Goal: Task Accomplishment & Management: Manage account settings

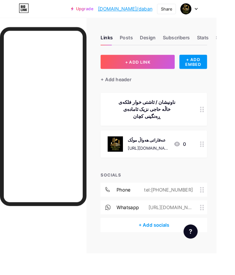
click at [140, 148] on div "عەقاراتی هەواڵ موڵک https://www.facebook.com/share/1GxBDw411g/?mibextid=wwXIfr" at bounding box center [161, 156] width 45 height 17
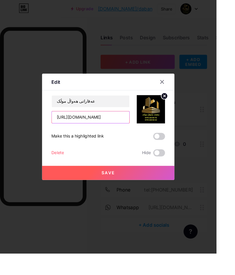
click at [129, 134] on input "https://www.facebook.com/share/1GxBDw411g/?mibextid=wwXIfr" at bounding box center [98, 127] width 84 height 13
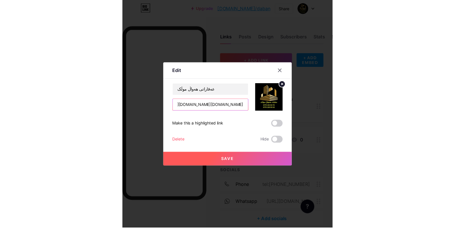
scroll to position [0, 177]
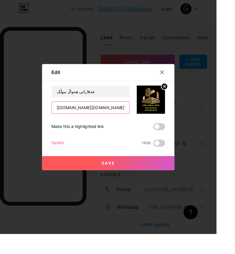
type input "https://www.facebook.com/share/1GxBDw411g/?mibehttps://www.facebook.com/share/1…"
click at [207, 96] on div at bounding box center [117, 127] width 235 height 254
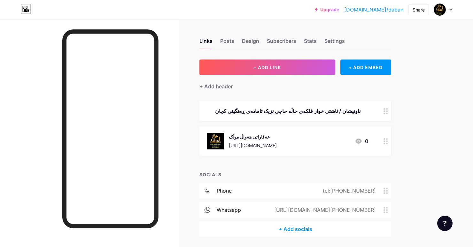
click at [235, 135] on div "عەقاراتی هەواڵ موڵک" at bounding box center [253, 136] width 48 height 7
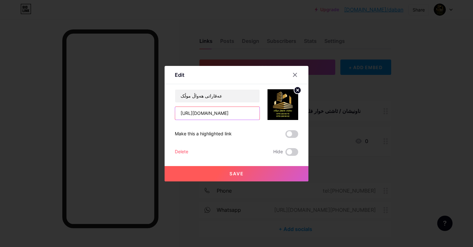
click at [235, 119] on input "https://www.facebook.com/share/1GxBDw411g/?mibextid=wwXIfr" at bounding box center [217, 113] width 84 height 13
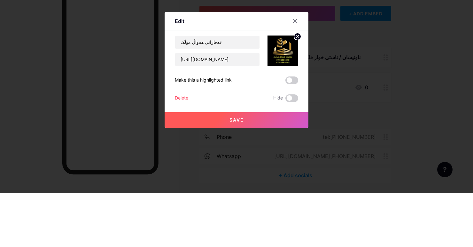
click at [235, 178] on button "Save" at bounding box center [236, 173] width 144 height 15
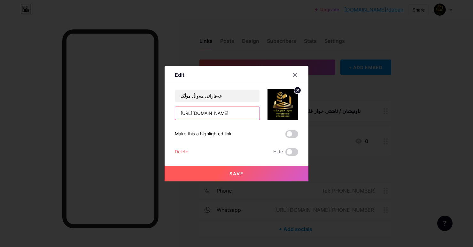
click at [235, 119] on input "https://www.facebook.com/share/1GxBDw411g/?mibextid=wwXIfr" at bounding box center [217, 113] width 84 height 13
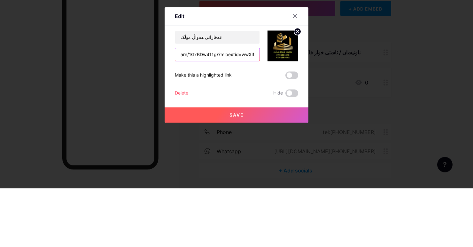
click at [235, 119] on input "are/1GxBDw411g/?mibextid=wwXIfr" at bounding box center [217, 113] width 84 height 13
type input "a"
paste input "[URL][DOMAIN_NAME]"
type input "[URL][DOMAIN_NAME]"
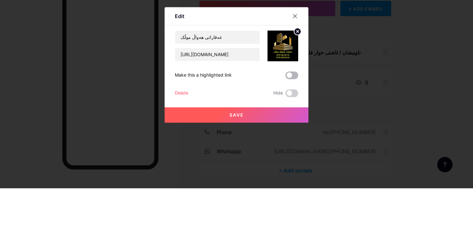
click at [235, 138] on span at bounding box center [291, 134] width 13 height 8
click at [235, 135] on input "checkbox" at bounding box center [285, 135] width 0 height 0
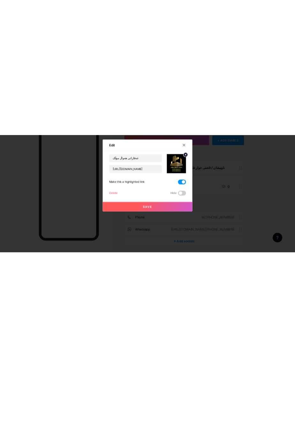
scroll to position [0, 0]
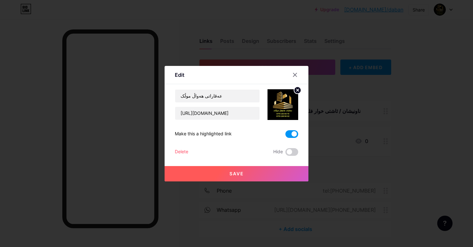
click at [217, 181] on button "Save" at bounding box center [236, 173] width 144 height 15
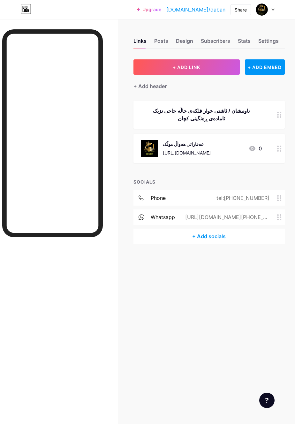
click at [211, 155] on div "[URL][DOMAIN_NAME]" at bounding box center [187, 152] width 48 height 7
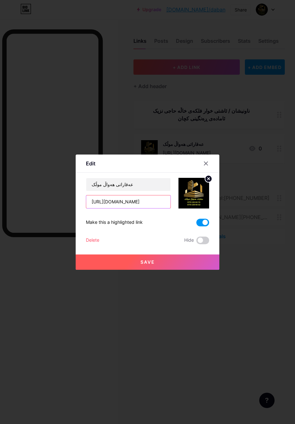
click at [163, 207] on input "[URL][DOMAIN_NAME]" at bounding box center [128, 201] width 84 height 13
click at [164, 208] on input "1GNgjsBiwv/?mibextid=wwXIfr" at bounding box center [128, 201] width 84 height 13
type input "1"
paste input "[URL][DOMAIN_NAME]"
type input "[URL][DOMAIN_NAME]"
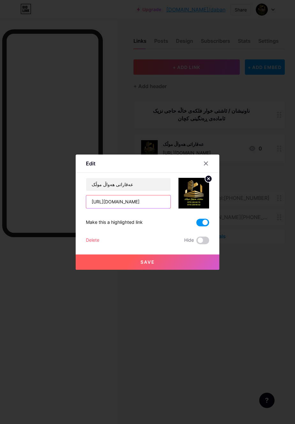
scroll to position [0, 63]
click at [126, 270] on button "Save" at bounding box center [148, 262] width 144 height 15
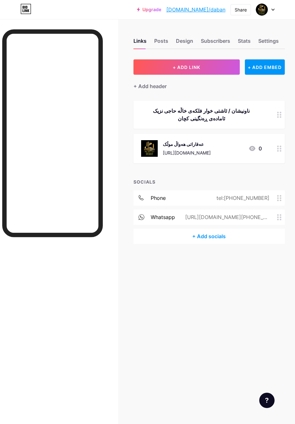
click at [39, 266] on div at bounding box center [52, 236] width 101 height 414
click at [166, 38] on div "Posts" at bounding box center [161, 42] width 14 height 11
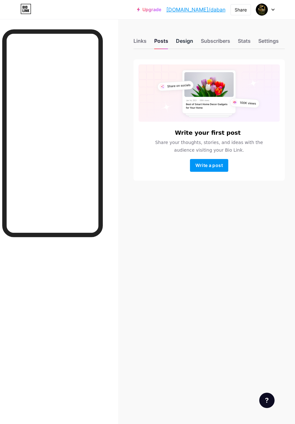
click at [191, 40] on div "Design" at bounding box center [184, 42] width 17 height 11
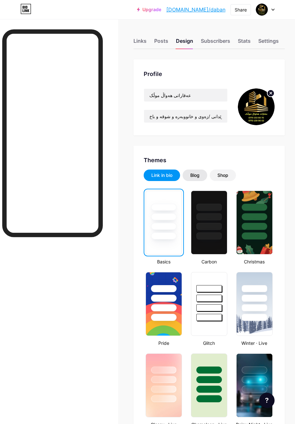
click at [197, 173] on div "Blog" at bounding box center [194, 175] width 9 height 6
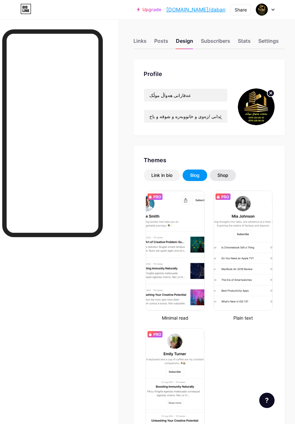
click at [228, 180] on div "Shop" at bounding box center [223, 175] width 26 height 11
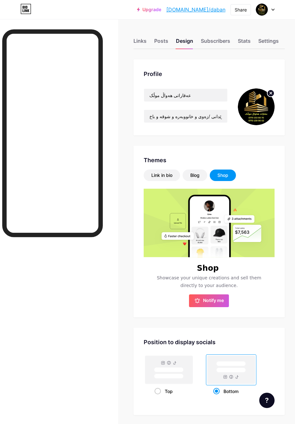
click at [226, 177] on div "Shop" at bounding box center [223, 175] width 11 height 6
click at [172, 172] on div "Link in bio" at bounding box center [161, 175] width 21 height 6
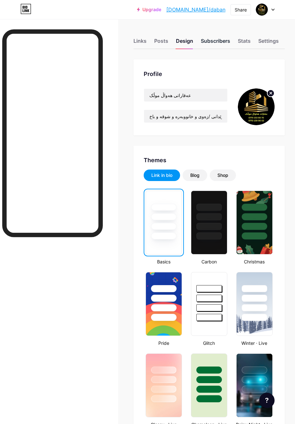
click at [219, 39] on div "Subscribers" at bounding box center [215, 42] width 29 height 11
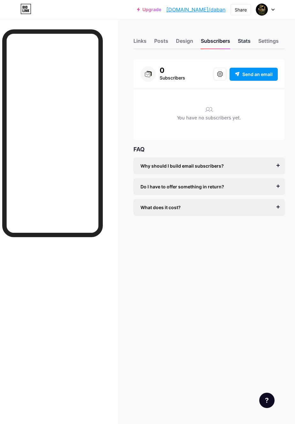
click at [235, 43] on div "Stats" at bounding box center [244, 42] width 13 height 11
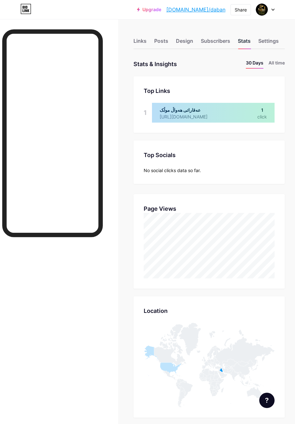
scroll to position [424, 295]
click at [235, 116] on div at bounding box center [213, 113] width 123 height 20
click at [235, 47] on div "Settings" at bounding box center [268, 42] width 20 height 11
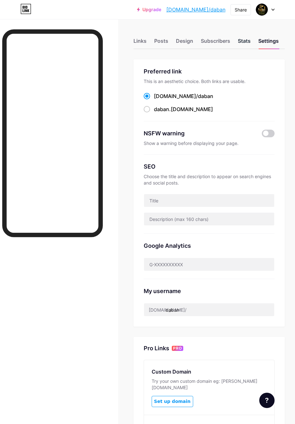
click at [235, 41] on div "Stats" at bounding box center [244, 42] width 13 height 11
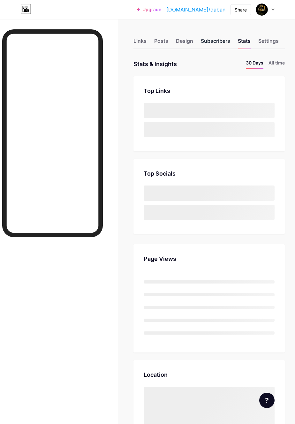
click at [216, 41] on div "Subscribers" at bounding box center [215, 42] width 29 height 11
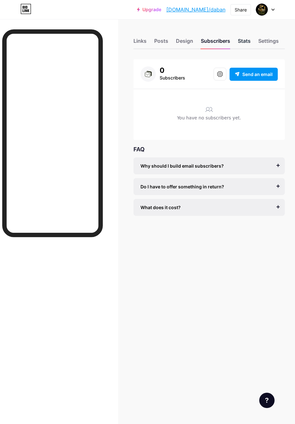
click at [235, 43] on div "Stats" at bounding box center [244, 42] width 13 height 11
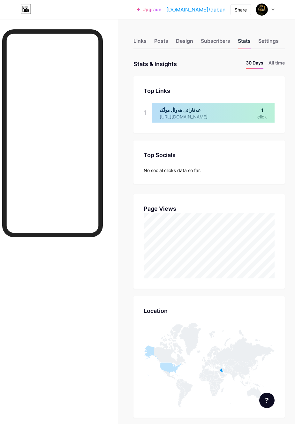
scroll to position [424, 295]
click at [235, 112] on div at bounding box center [213, 113] width 123 height 20
click at [183, 40] on div "Design" at bounding box center [184, 42] width 17 height 11
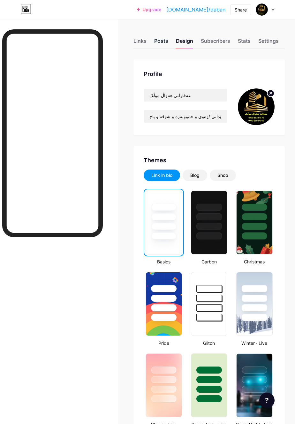
click at [162, 38] on div "Posts" at bounding box center [161, 42] width 14 height 11
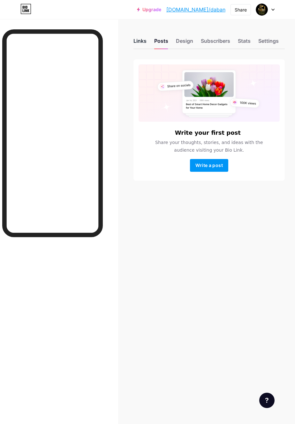
click at [139, 46] on div "Links" at bounding box center [140, 42] width 13 height 11
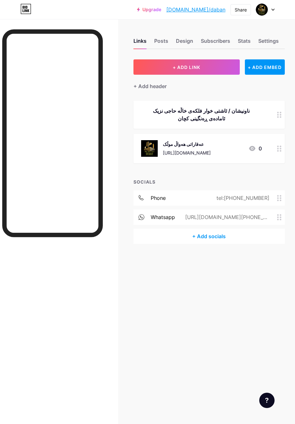
click at [235, 214] on div "[URL][DOMAIN_NAME][PHONE_NUMBER]" at bounding box center [226, 217] width 102 height 8
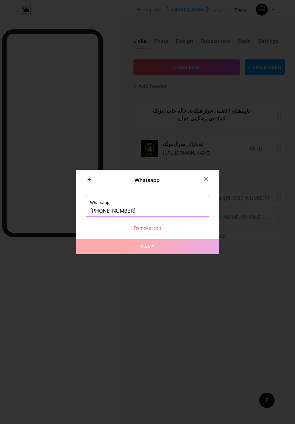
click at [235, 232] on div at bounding box center [147, 212] width 295 height 424
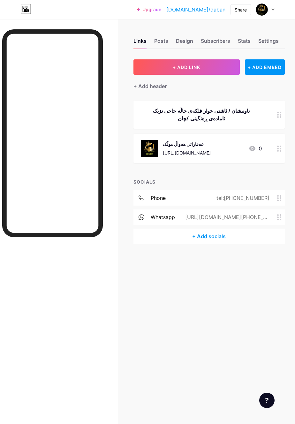
click at [235, 15] on img at bounding box center [262, 10] width 12 height 12
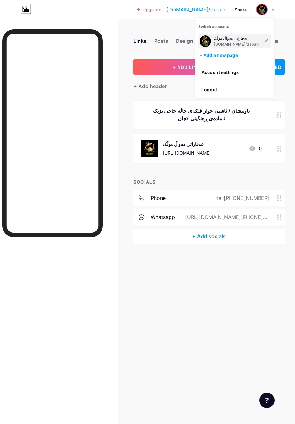
click at [235, 43] on div "[DOMAIN_NAME]/daban" at bounding box center [237, 44] width 47 height 5
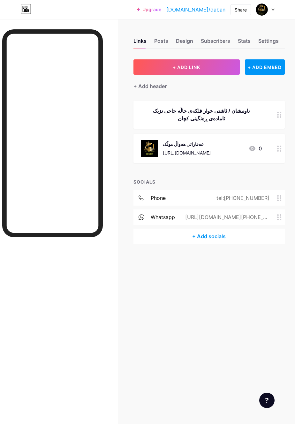
click at [273, 14] on div at bounding box center [265, 9] width 19 height 11
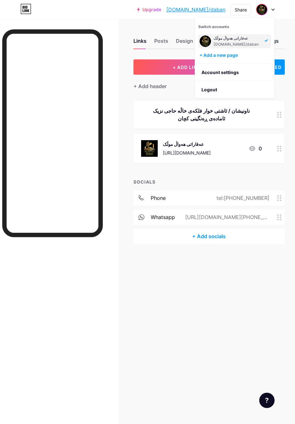
click at [279, 38] on div "Settings" at bounding box center [268, 42] width 20 height 11
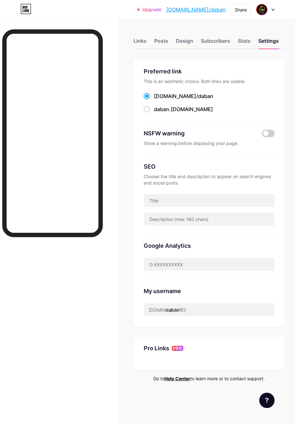
click at [264, 6] on img at bounding box center [262, 9] width 10 height 10
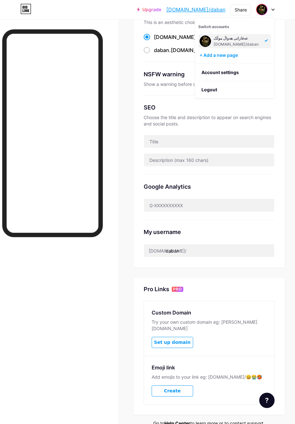
scroll to position [66, 0]
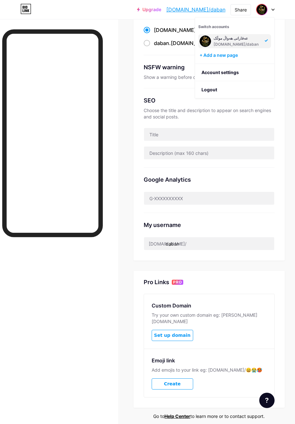
click at [183, 379] on button "Create" at bounding box center [173, 384] width 42 height 11
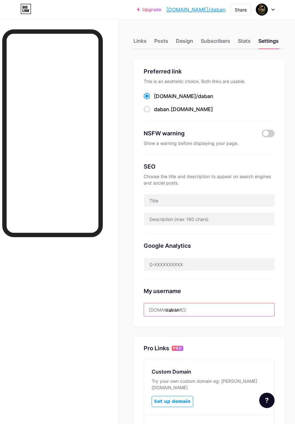
click at [232, 308] on input "daban" at bounding box center [209, 309] width 130 height 13
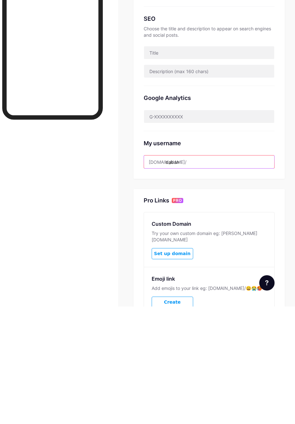
scroll to position [38, 0]
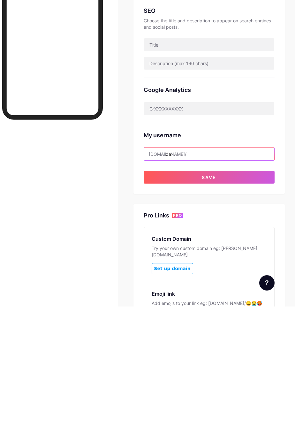
type input "d"
paste input "https//www.facebook.com/share/1gngjsbiwv/?mibextid=wwxifr"
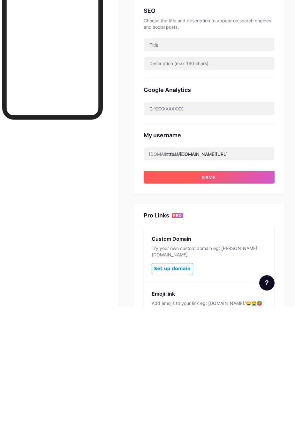
click at [238, 300] on button "Save" at bounding box center [209, 294] width 131 height 13
type input "[URL][DOMAIN_NAME]"
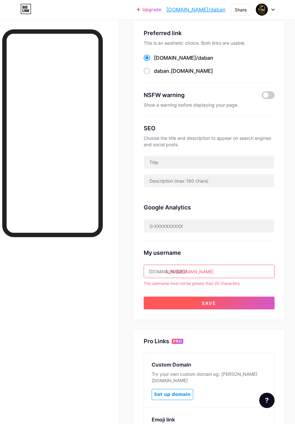
scroll to position [0, 0]
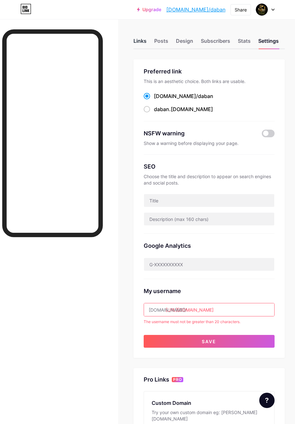
click at [143, 42] on div "Links" at bounding box center [140, 42] width 13 height 11
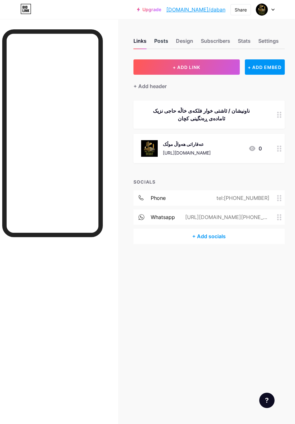
click at [167, 44] on div "Posts" at bounding box center [161, 42] width 14 height 11
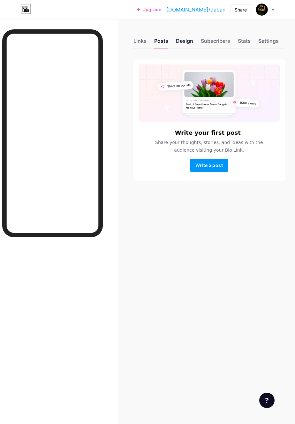
click at [190, 43] on div "Design" at bounding box center [184, 42] width 17 height 11
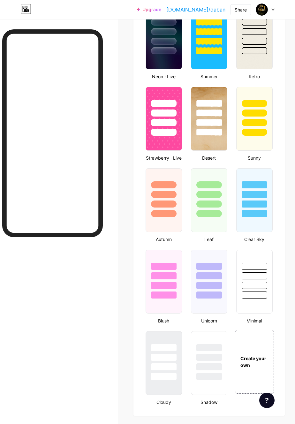
scroll to position [631, 0]
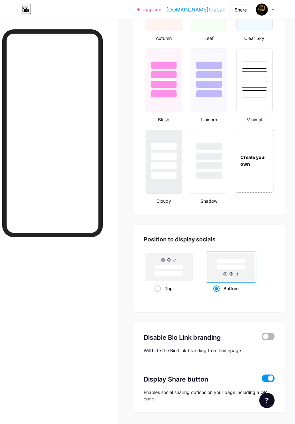
click at [271, 338] on span at bounding box center [268, 337] width 13 height 8
click at [262, 338] on input "checkbox" at bounding box center [262, 338] width 0 height 0
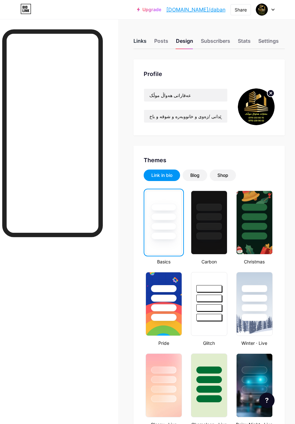
click at [142, 38] on div "Links" at bounding box center [140, 42] width 13 height 11
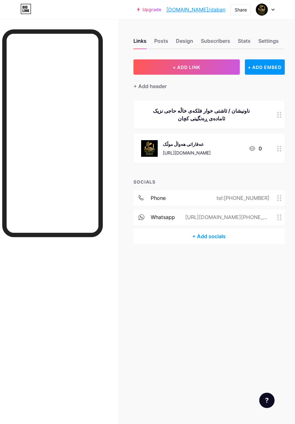
click at [280, 146] on circle at bounding box center [281, 147] width 2 height 2
click at [255, 148] on icon at bounding box center [252, 148] width 6 height 5
click at [253, 152] on div "عەقاراتی هەواڵ موڵک https://www.facebook.com/share/1GNgjsBiwv/?mibextid=wwXIfr 0" at bounding box center [201, 148] width 121 height 17
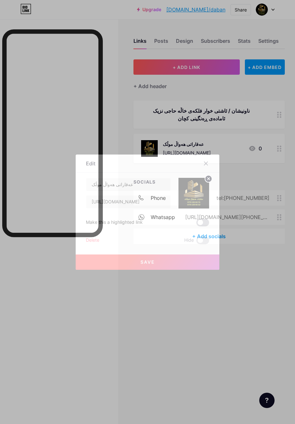
click at [204, 226] on span at bounding box center [202, 223] width 13 height 8
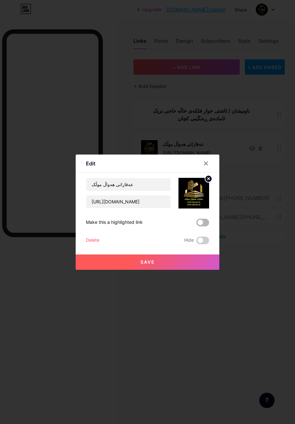
click at [196, 224] on input "checkbox" at bounding box center [196, 224] width 0 height 0
click at [195, 270] on button "Save" at bounding box center [148, 262] width 144 height 15
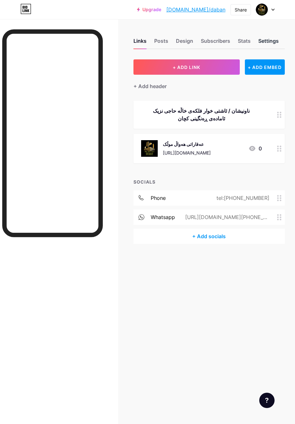
click at [265, 46] on div "Settings" at bounding box center [268, 42] width 20 height 11
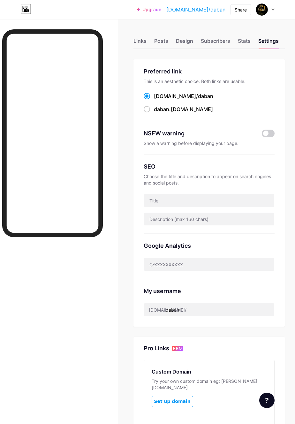
click at [273, 144] on div "Show a warning before displaying your page." at bounding box center [209, 143] width 131 height 6
click at [271, 134] on span at bounding box center [268, 134] width 13 height 8
click at [262, 135] on input "checkbox" at bounding box center [262, 135] width 0 height 0
click at [272, 132] on span at bounding box center [268, 134] width 13 height 8
click at [262, 135] on input "checkbox" at bounding box center [262, 135] width 0 height 0
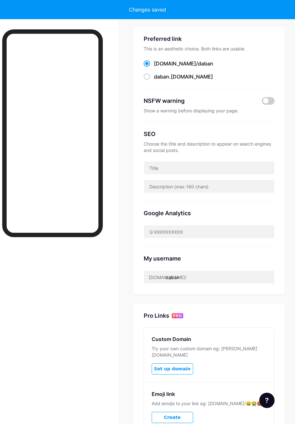
click at [262, 144] on div "Choose the title and description to appear on search engines and social posts." at bounding box center [209, 147] width 131 height 13
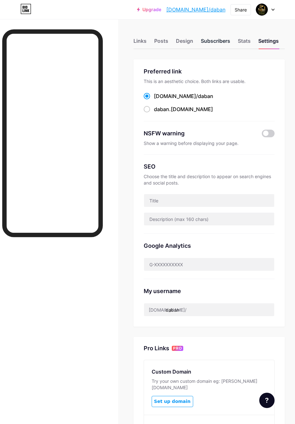
click at [216, 39] on div "Subscribers" at bounding box center [215, 42] width 29 height 11
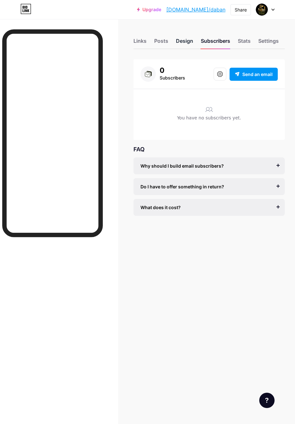
click at [187, 46] on div "Design" at bounding box center [184, 42] width 17 height 11
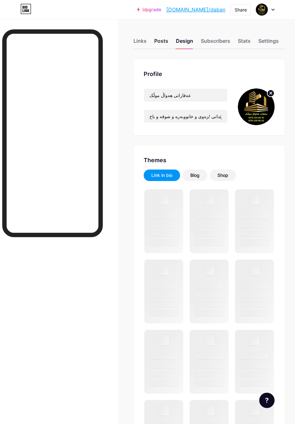
click at [163, 47] on div "Posts" at bounding box center [161, 42] width 14 height 11
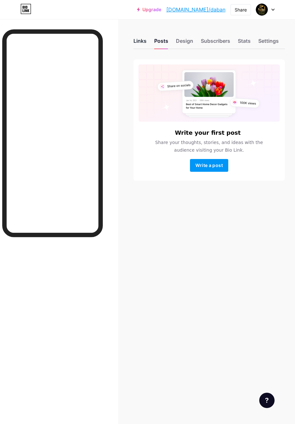
click at [139, 47] on div "Links" at bounding box center [140, 42] width 13 height 11
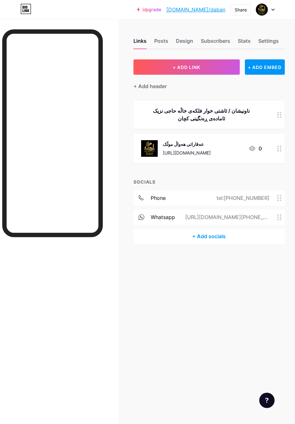
click at [249, 149] on icon at bounding box center [253, 149] width 8 height 8
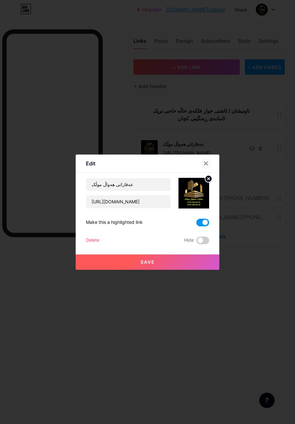
click at [207, 169] on div at bounding box center [205, 163] width 11 height 11
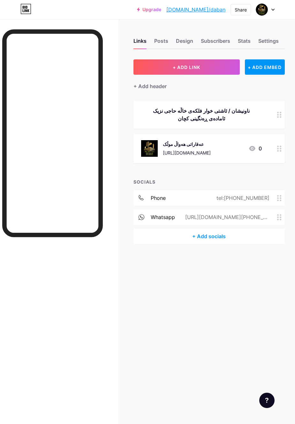
click at [268, 11] on img at bounding box center [262, 10] width 12 height 12
click at [271, 11] on div at bounding box center [265, 9] width 19 height 11
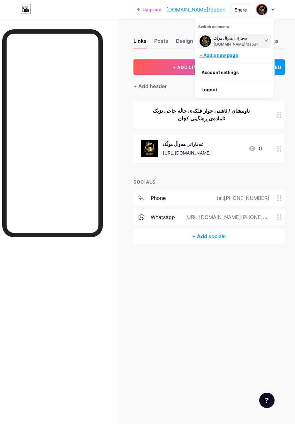
click at [242, 58] on div "+ Add a new page" at bounding box center [236, 55] width 72 height 6
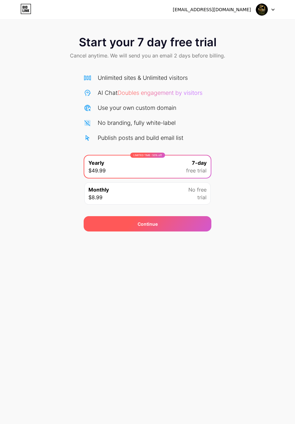
click at [202, 225] on div "Continue" at bounding box center [148, 223] width 128 height 15
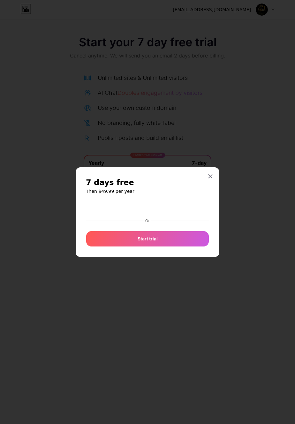
click at [180, 225] on div at bounding box center [147, 224] width 123 height 1
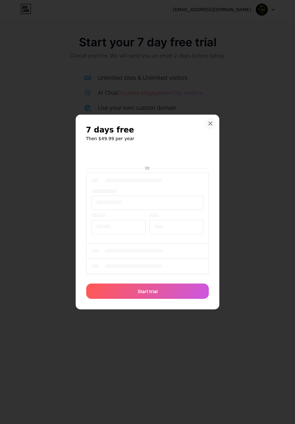
click at [212, 126] on icon at bounding box center [210, 123] width 5 height 5
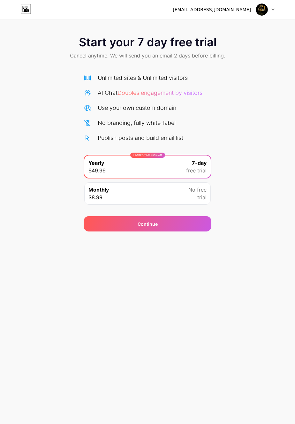
click at [265, 14] on img at bounding box center [262, 10] width 12 height 12
click at [246, 24] on li "Logout" at bounding box center [234, 26] width 79 height 17
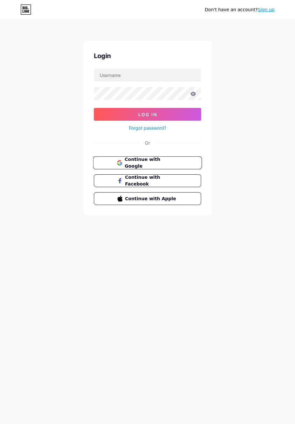
click at [181, 158] on button "Continue with Google" at bounding box center [147, 163] width 109 height 13
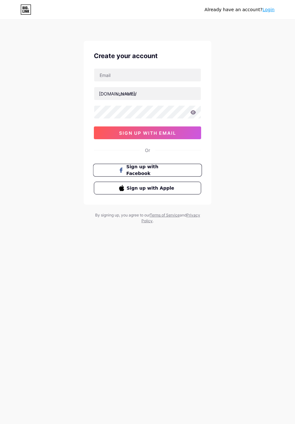
click at [178, 167] on button "Sign up with Facebook" at bounding box center [147, 170] width 109 height 13
click at [172, 173] on span "Sign up with Facebook" at bounding box center [151, 171] width 50 height 14
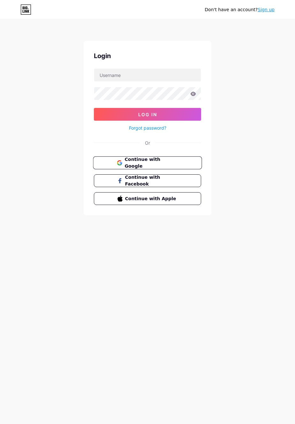
click at [183, 158] on button "Continue with Google" at bounding box center [147, 163] width 109 height 13
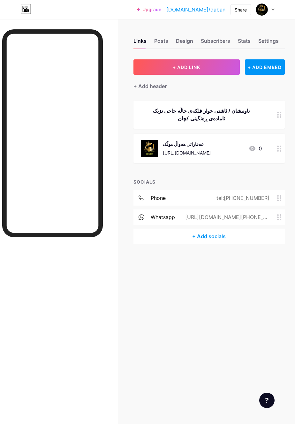
click at [157, 146] on img at bounding box center [149, 148] width 17 height 17
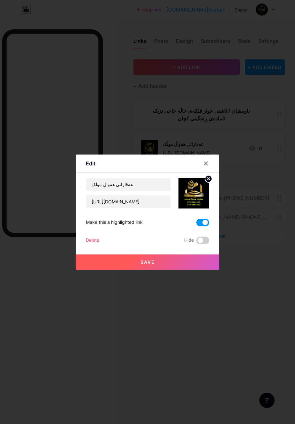
click at [194, 270] on button "Save" at bounding box center [148, 262] width 144 height 15
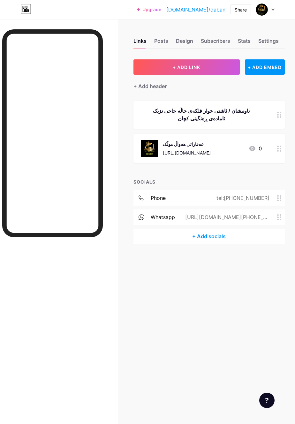
click at [211, 302] on div "Links Posts Design Subscribers Stats Settings + ADD LINK + ADD EMBED + Add head…" at bounding box center [147, 212] width 295 height 424
click at [259, 68] on div "+ ADD EMBED" at bounding box center [265, 66] width 40 height 15
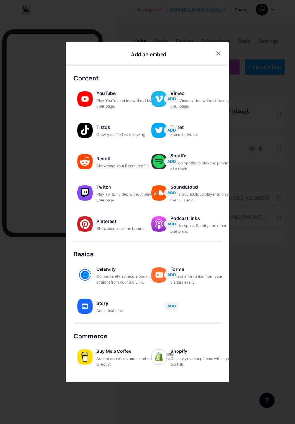
click at [281, 128] on div at bounding box center [147, 212] width 295 height 424
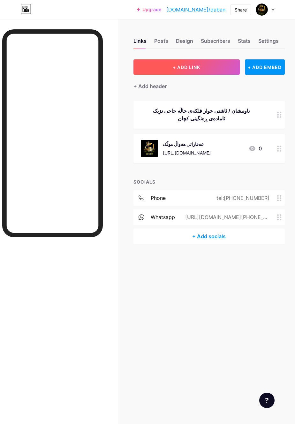
click at [218, 64] on button "+ ADD LINK" at bounding box center [187, 66] width 106 height 15
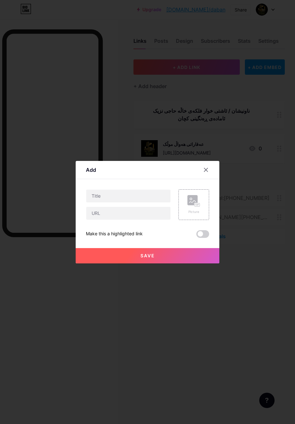
click at [211, 176] on div at bounding box center [209, 169] width 19 height 11
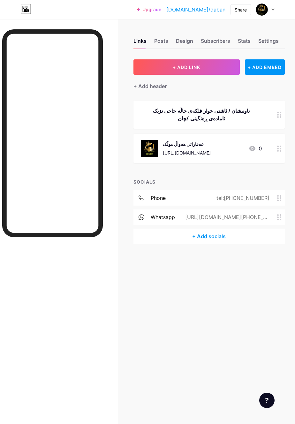
click at [261, 398] on div at bounding box center [266, 400] width 15 height 15
